Goal: Task Accomplishment & Management: Manage account settings

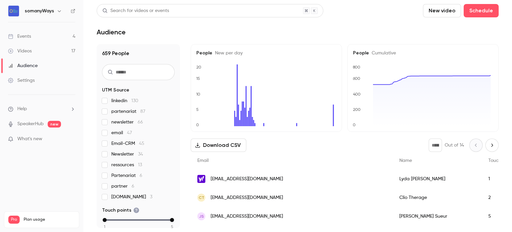
click at [35, 37] on link "Events 4" at bounding box center [41, 36] width 83 height 15
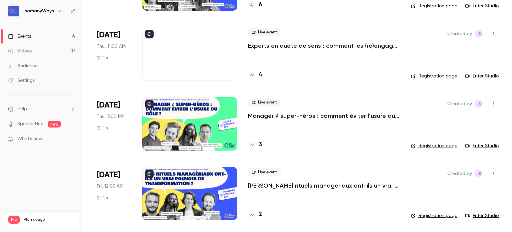
scroll to position [100, 0]
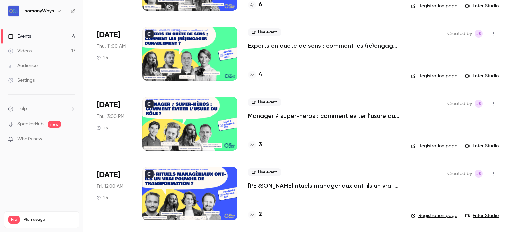
click at [179, 209] on div at bounding box center [189, 193] width 95 height 53
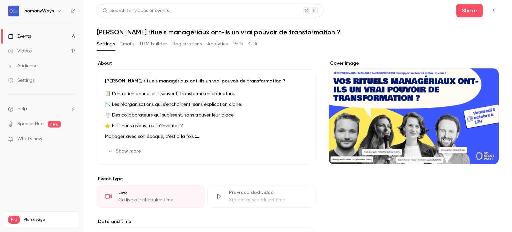
click at [39, 37] on link "Events 4" at bounding box center [41, 36] width 83 height 15
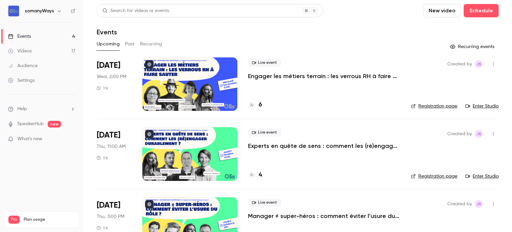
click at [162, 153] on div at bounding box center [189, 153] width 95 height 53
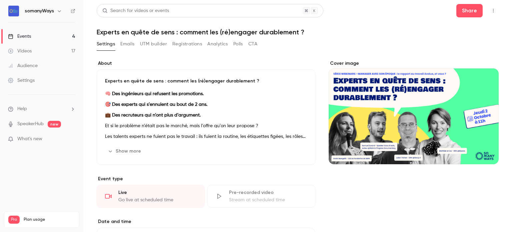
click at [148, 97] on p "🧠 Des ingénieurs qui refusent les promotions." at bounding box center [206, 94] width 202 height 8
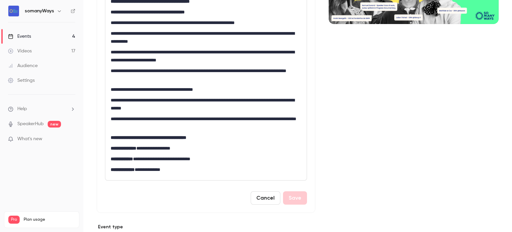
scroll to position [140, 0]
click at [164, 160] on p "**********" at bounding box center [205, 159] width 188 height 8
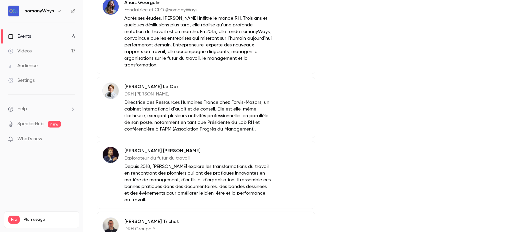
scroll to position [457, 0]
click at [296, 151] on button "Edit" at bounding box center [298, 151] width 24 height 11
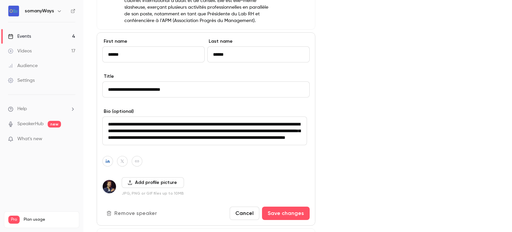
scroll to position [567, 0]
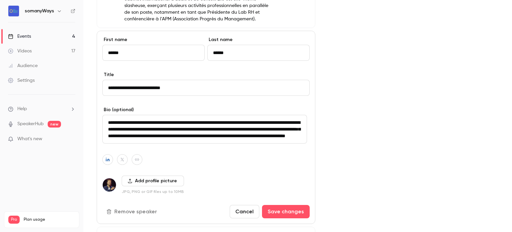
click at [127, 208] on button "Remove speaker" at bounding box center [132, 211] width 60 height 13
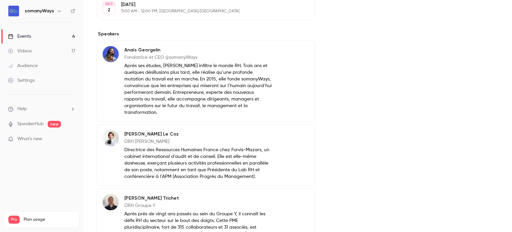
scroll to position [217, 0]
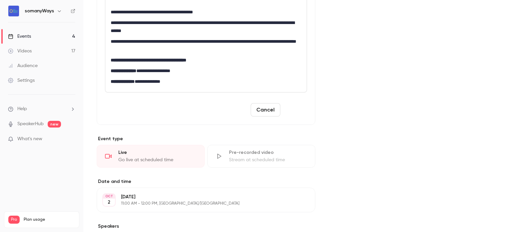
click at [293, 111] on button "Save" at bounding box center [295, 109] width 24 height 13
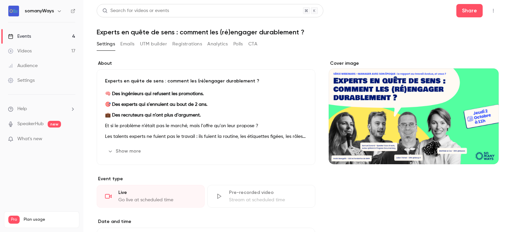
scroll to position [0, 0]
click at [451, 74] on div "Cover image" at bounding box center [414, 112] width 170 height 104
click at [0, 0] on input "Cover image" at bounding box center [0, 0] width 0 height 0
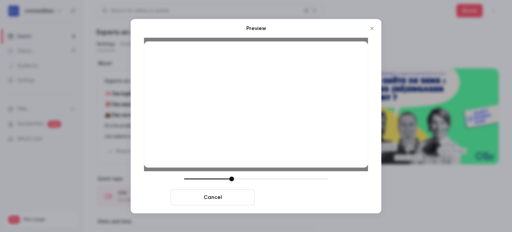
click at [289, 196] on button "Save cover" at bounding box center [300, 197] width 84 height 16
click at [293, 194] on button "Save cover" at bounding box center [300, 197] width 84 height 16
click at [293, 199] on button "Save cover" at bounding box center [300, 197] width 84 height 16
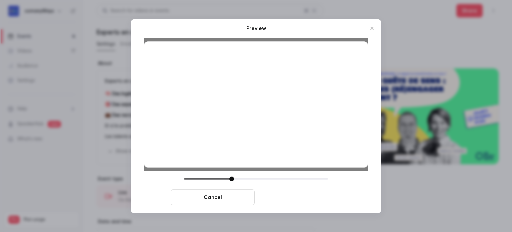
click at [293, 199] on button "Save cover" at bounding box center [300, 197] width 84 height 16
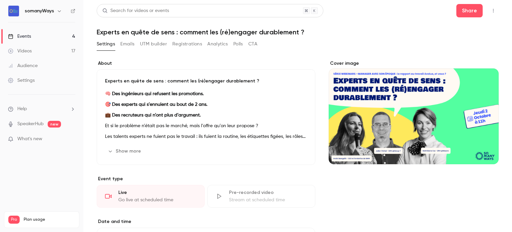
click at [488, 13] on button "button" at bounding box center [493, 10] width 11 height 11
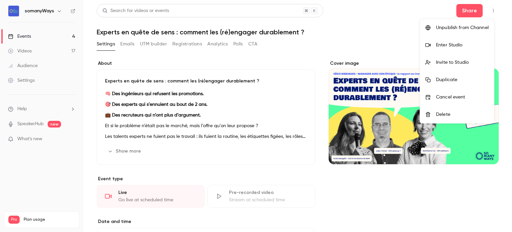
click at [487, 13] on div at bounding box center [256, 116] width 512 height 232
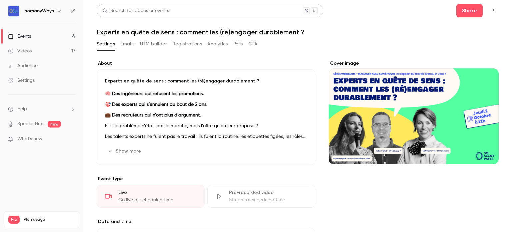
click at [33, 35] on link "Events 4" at bounding box center [41, 36] width 83 height 15
